Goal: Information Seeking & Learning: Understand process/instructions

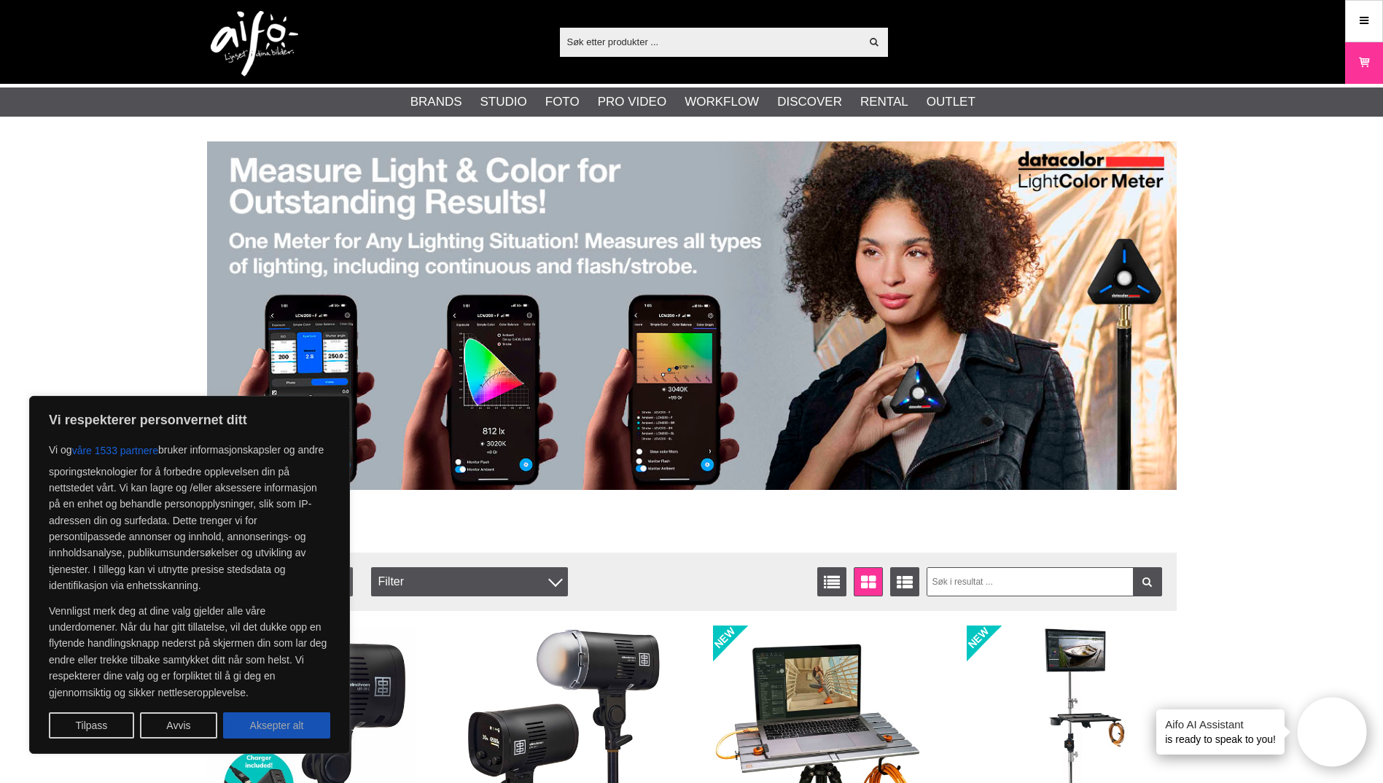
click at [269, 723] on button "Aksepter alt" at bounding box center [276, 725] width 107 height 26
checkbox input "true"
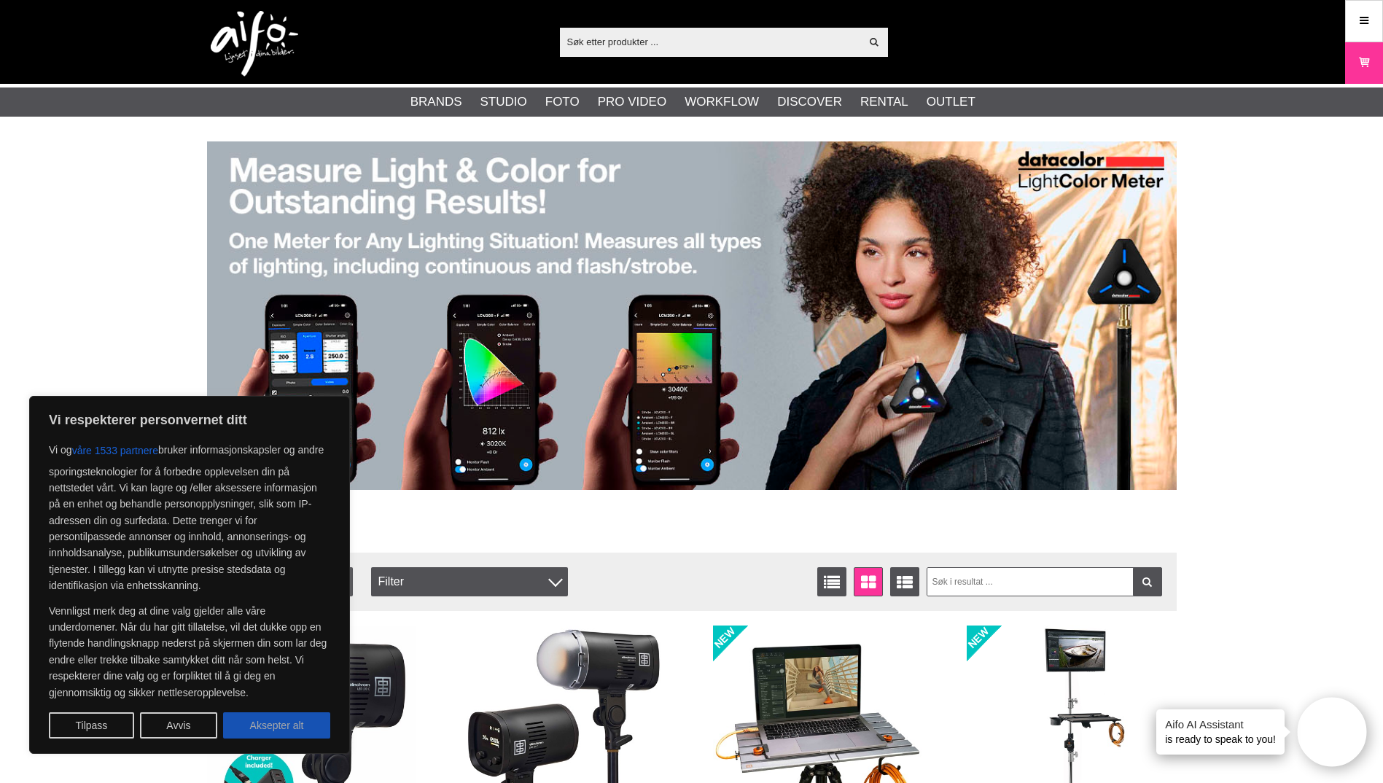
checkbox input "true"
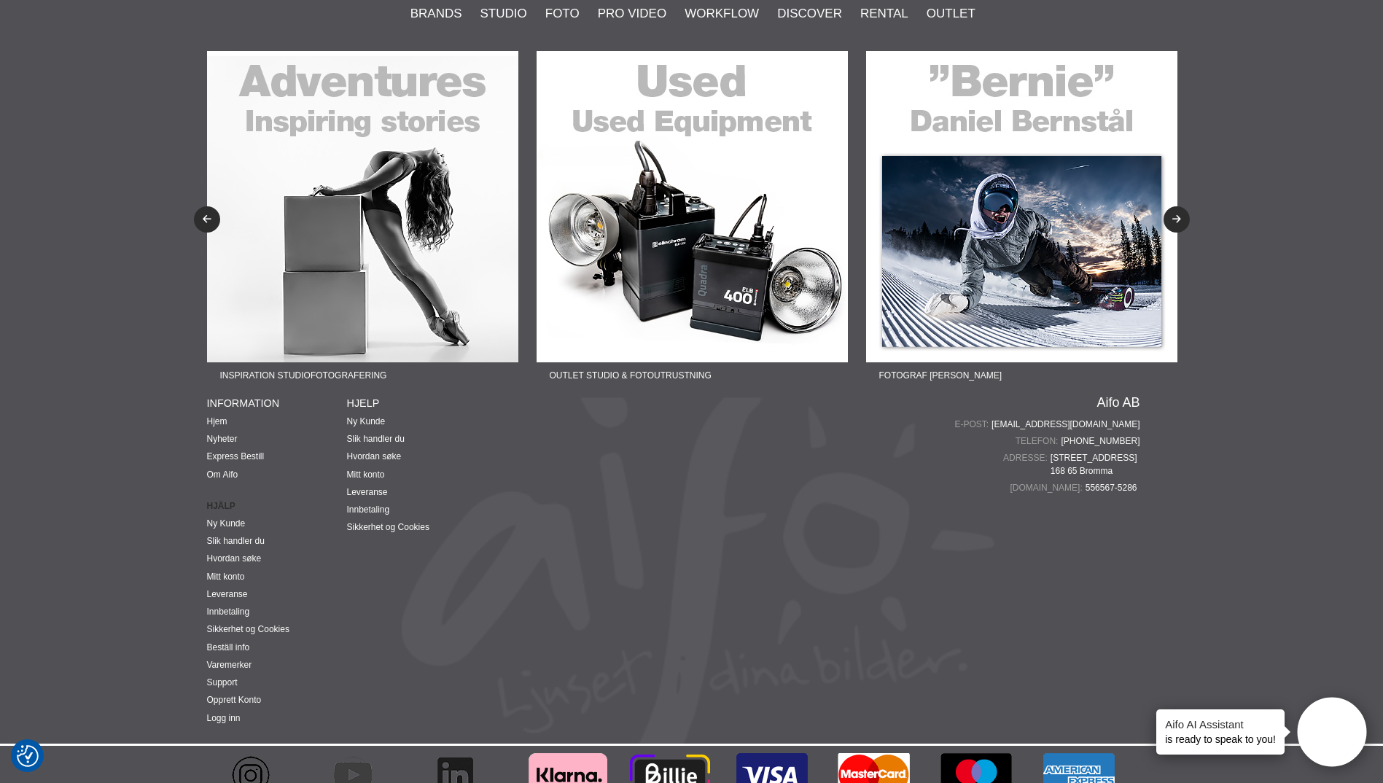
scroll to position [3580, 0]
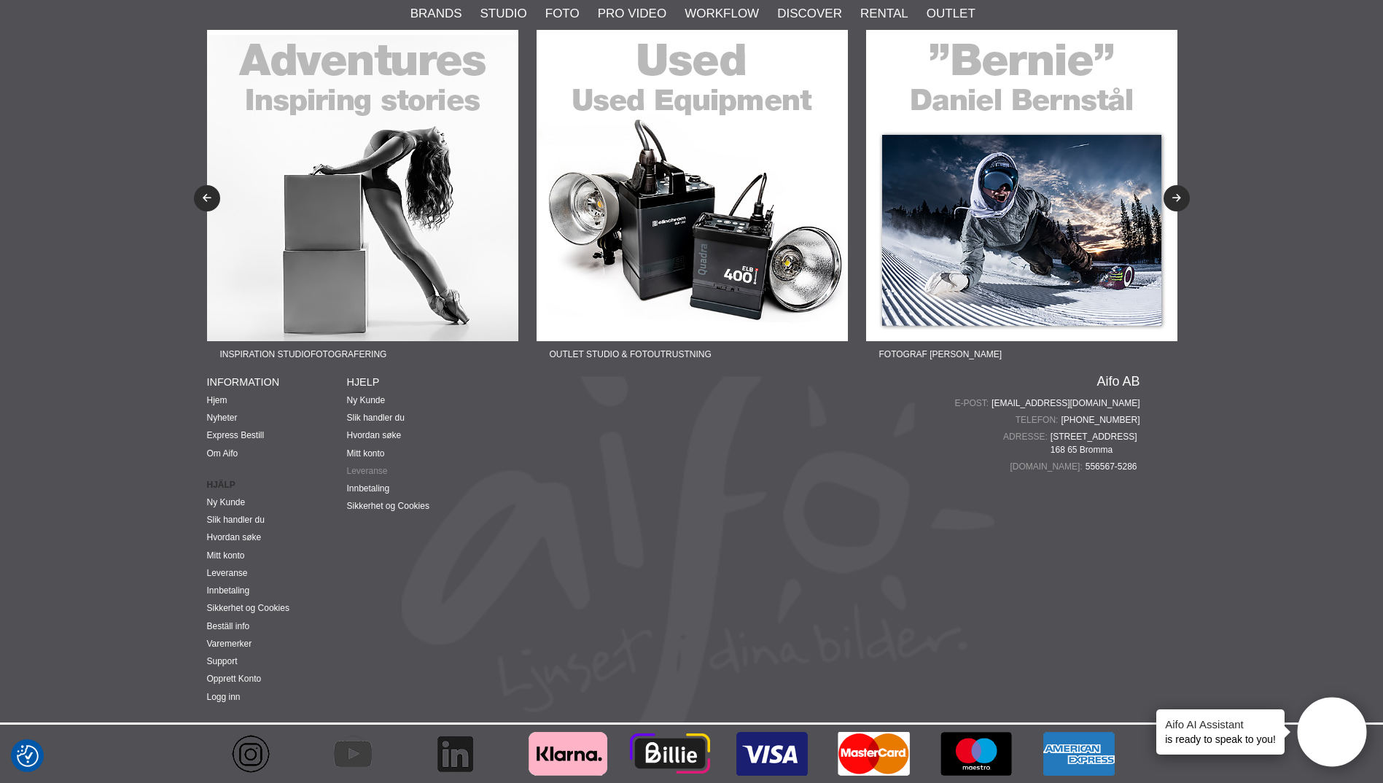
click at [368, 469] on link "Leveranse" at bounding box center [367, 471] width 41 height 10
